Goal: Find specific page/section: Find specific page/section

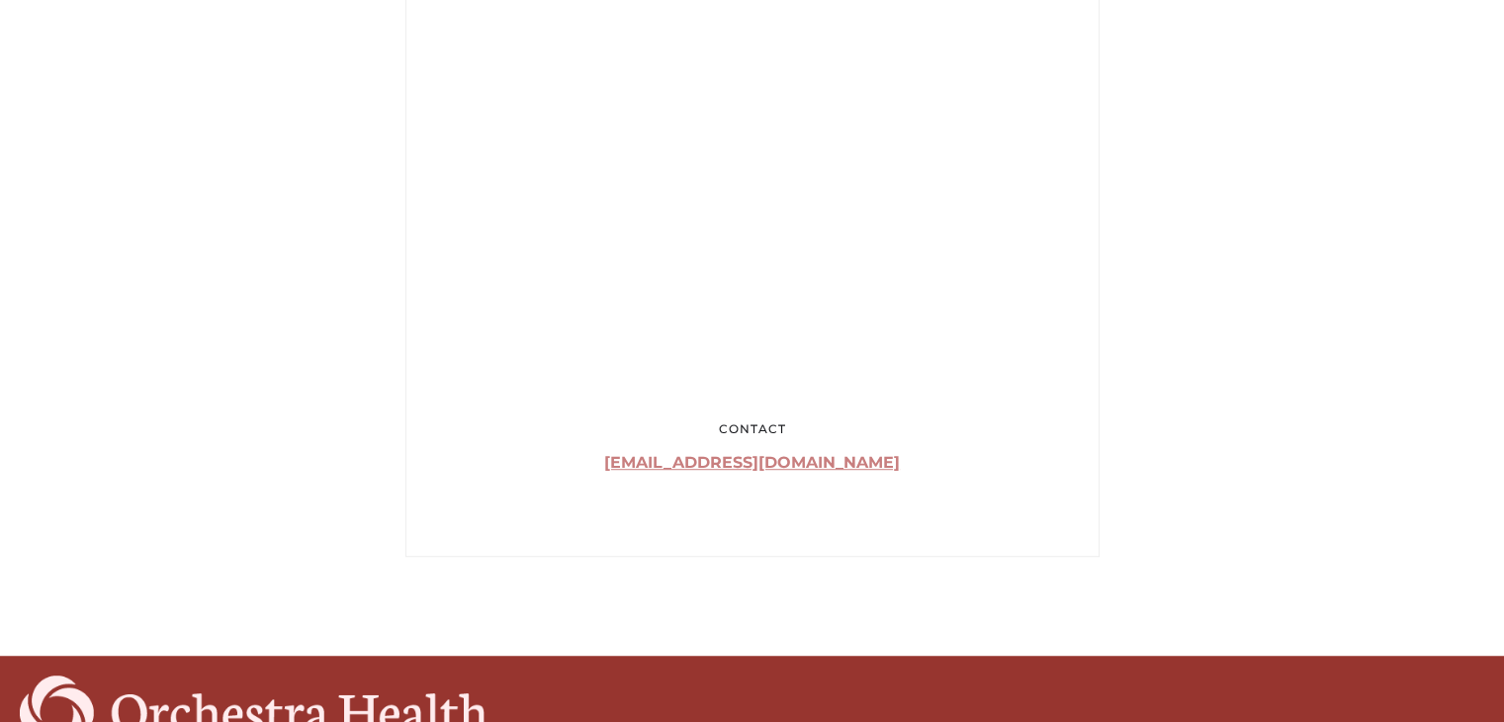
scroll to position [1196, 0]
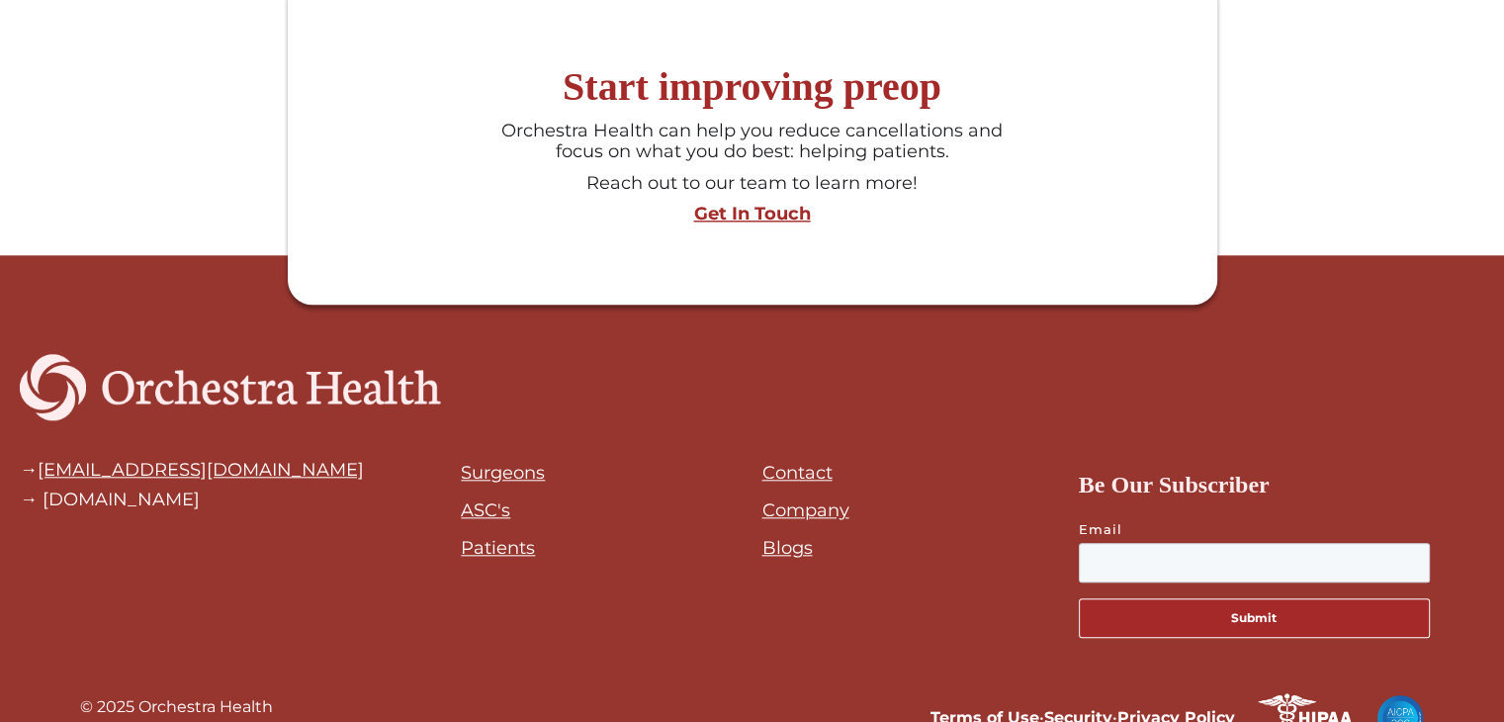
scroll to position [1946, 0]
